Goal: Transaction & Acquisition: Purchase product/service

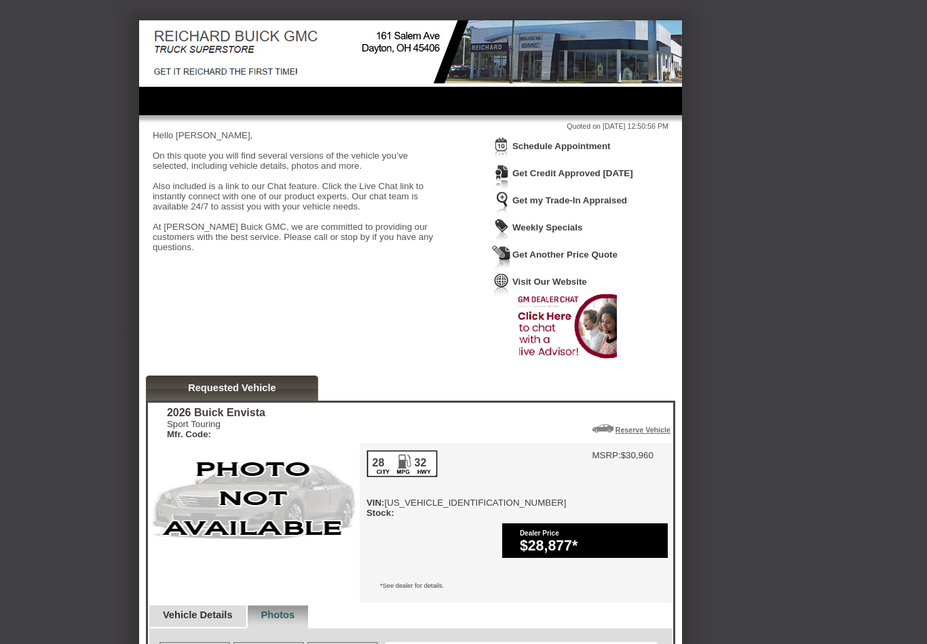
click at [198, 606] on div "Vehicle Details" at bounding box center [197, 617] width 98 height 23
click at [636, 434] on link "Reserve Vehicle" at bounding box center [642, 430] width 55 height 8
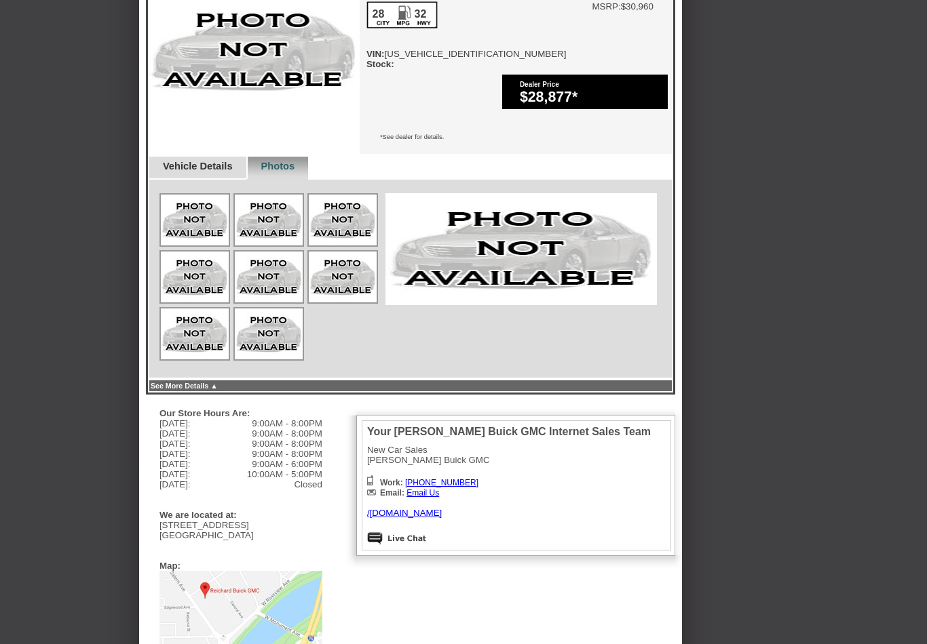
scroll to position [465, 0]
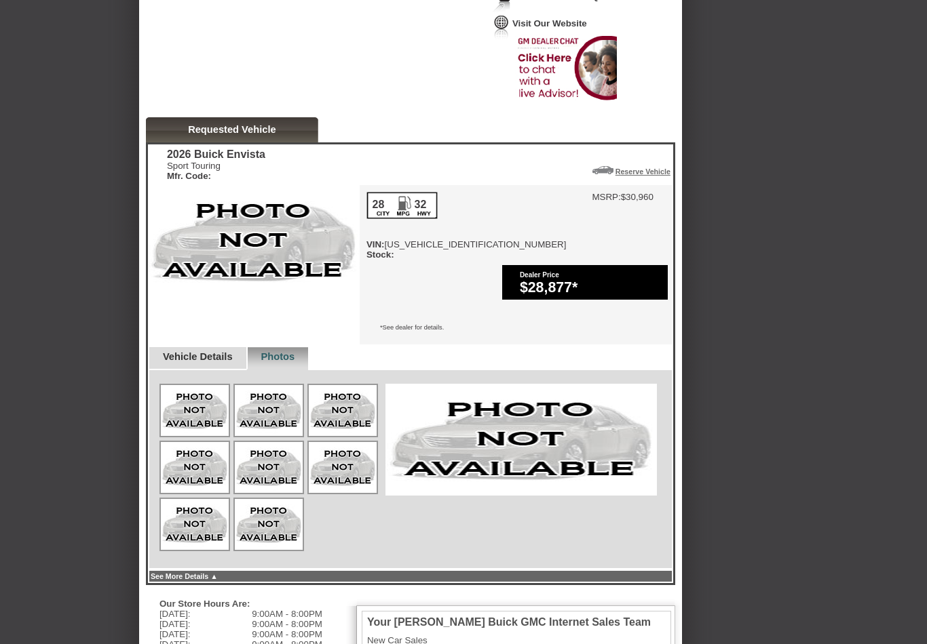
scroll to position [257, 0]
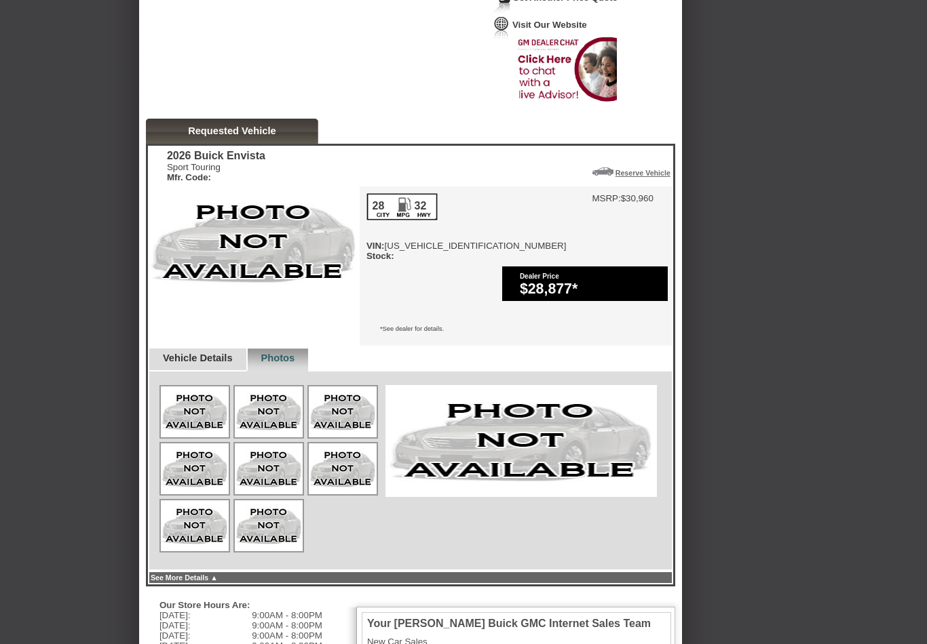
click at [295, 353] on link "Photos" at bounding box center [278, 358] width 34 height 11
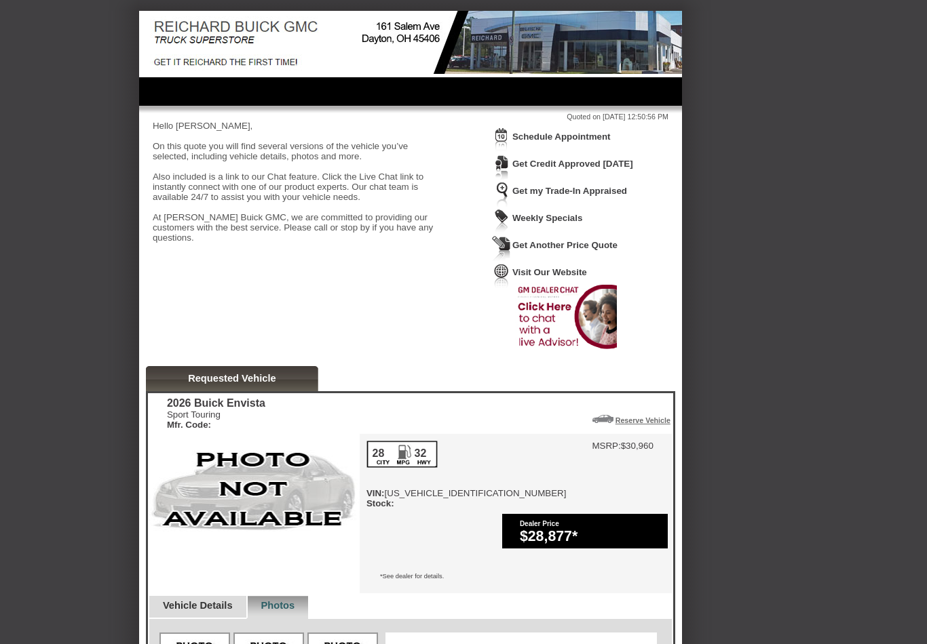
scroll to position [0, 0]
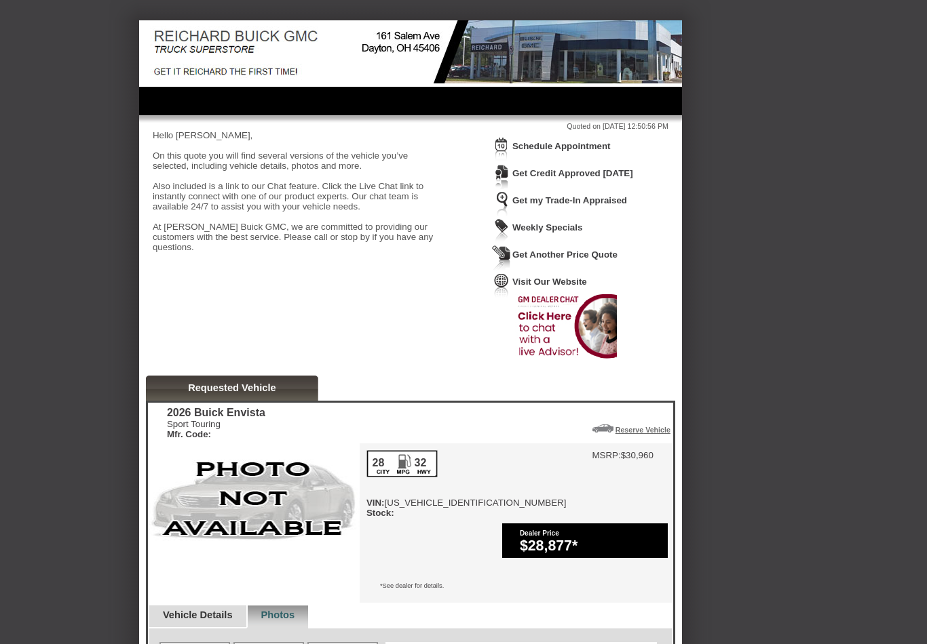
click at [627, 204] on link "Get my Trade-In Appraised" at bounding box center [569, 200] width 115 height 10
click at [533, 178] on link "Get Credit Approved [DATE]" at bounding box center [572, 173] width 121 height 10
